Goal: Check status: Check status

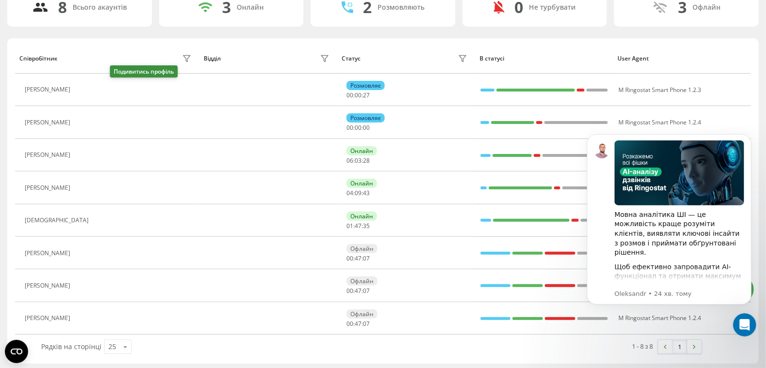
click at [85, 91] on icon at bounding box center [80, 89] width 7 height 7
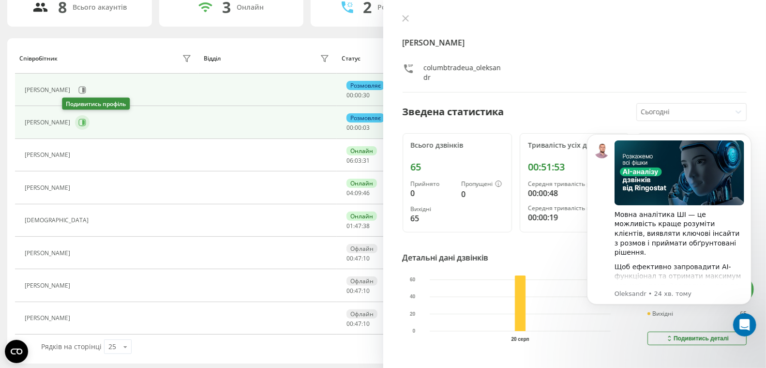
click at [75, 121] on button at bounding box center [82, 122] width 15 height 15
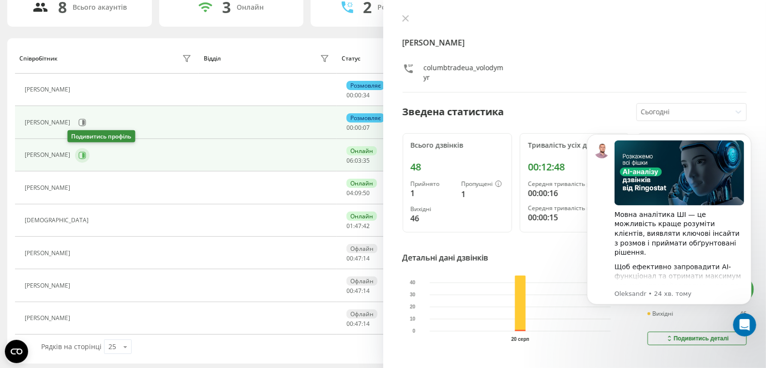
click at [82, 153] on icon at bounding box center [83, 154] width 2 height 5
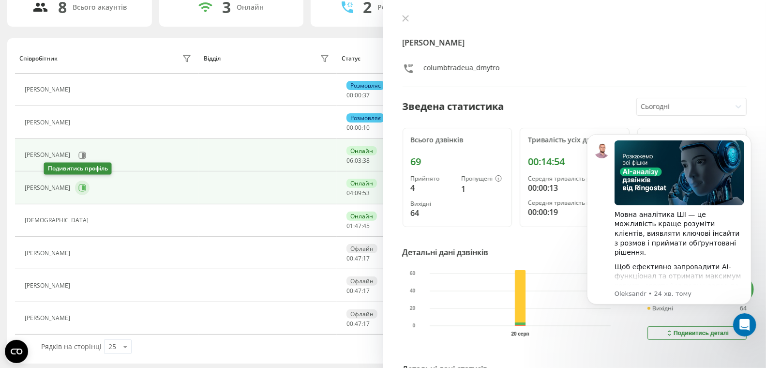
click at [78, 187] on icon at bounding box center [82, 188] width 8 height 8
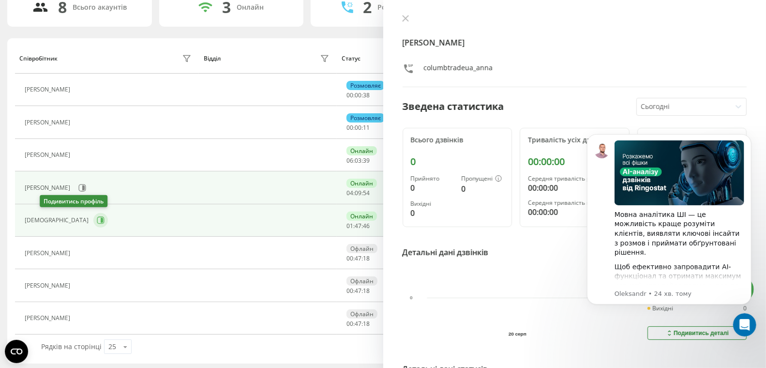
click at [97, 219] on icon at bounding box center [101, 220] width 8 height 8
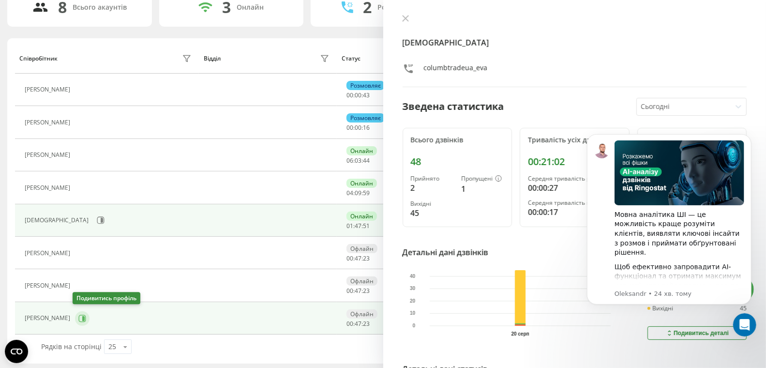
click at [78, 315] on icon at bounding box center [82, 318] width 8 height 8
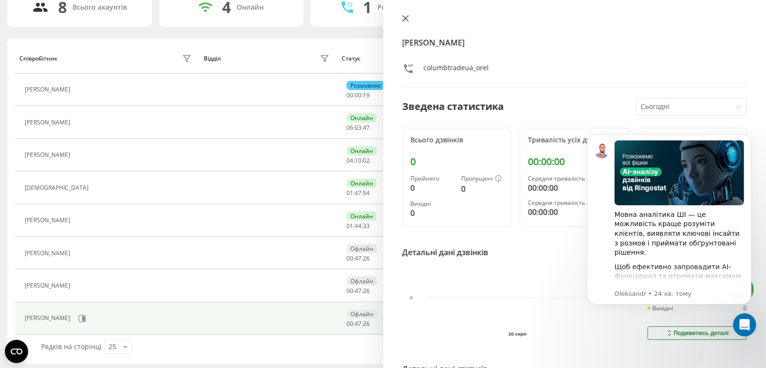
click at [407, 19] on icon at bounding box center [405, 18] width 7 height 7
